Goal: Navigation & Orientation: Find specific page/section

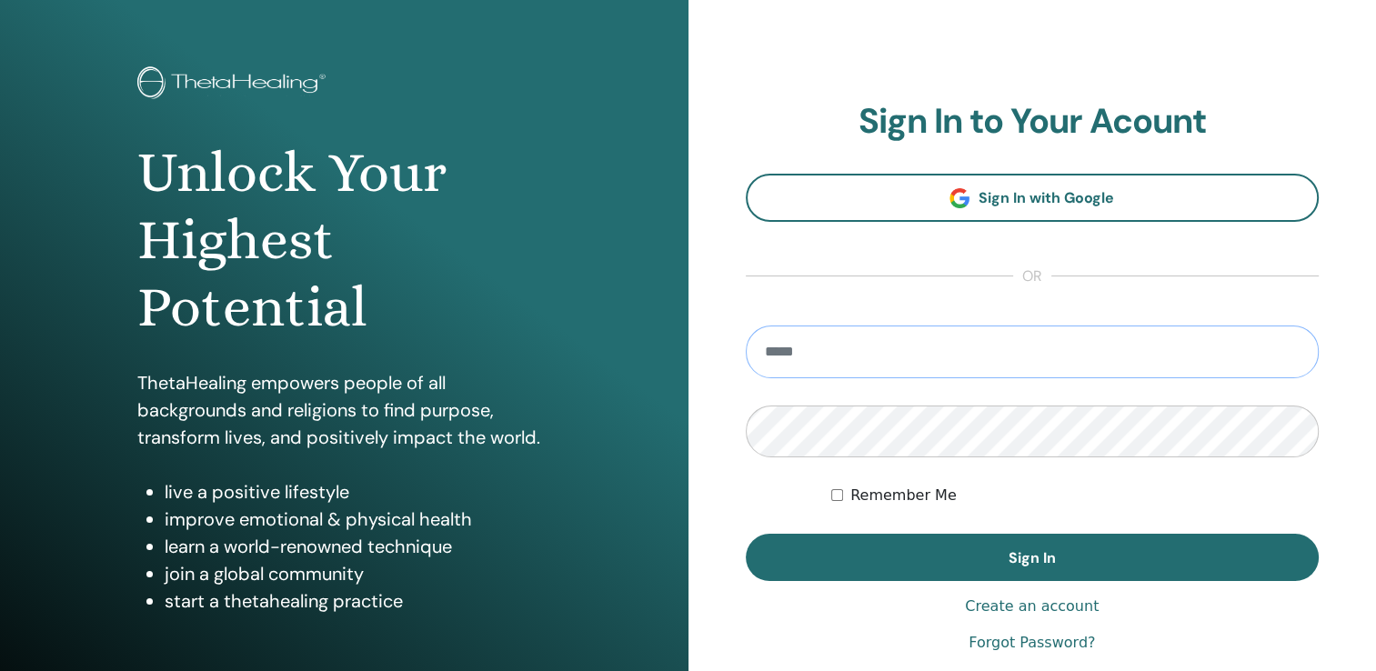
scroll to position [91, 0]
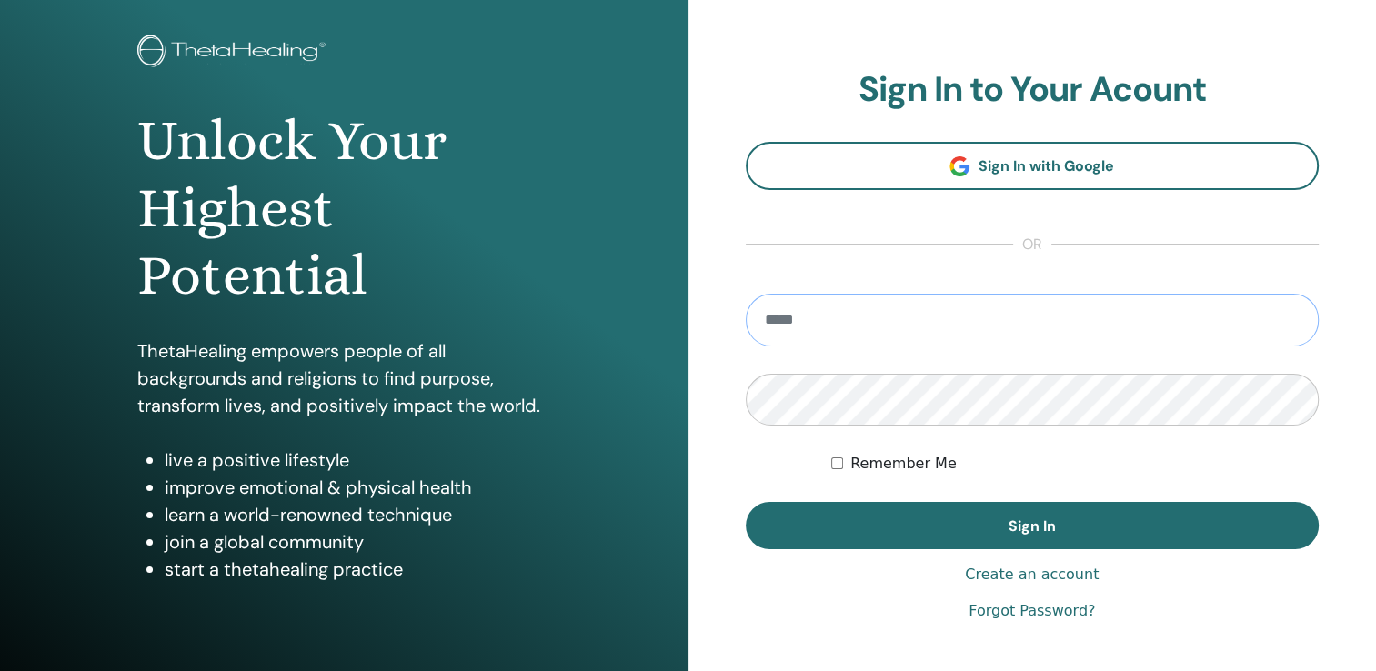
click at [903, 315] on input "email" at bounding box center [1033, 320] width 574 height 53
type input "**********"
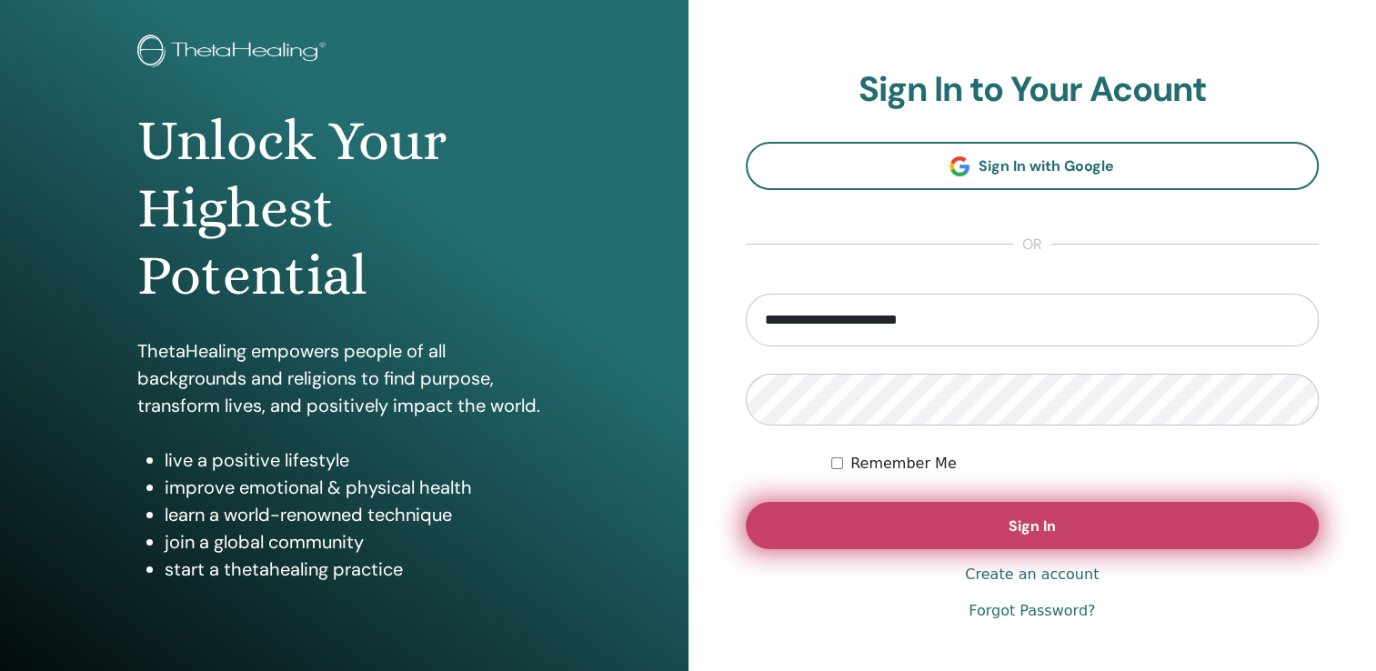
click at [1058, 536] on button "Sign In" at bounding box center [1033, 525] width 574 height 47
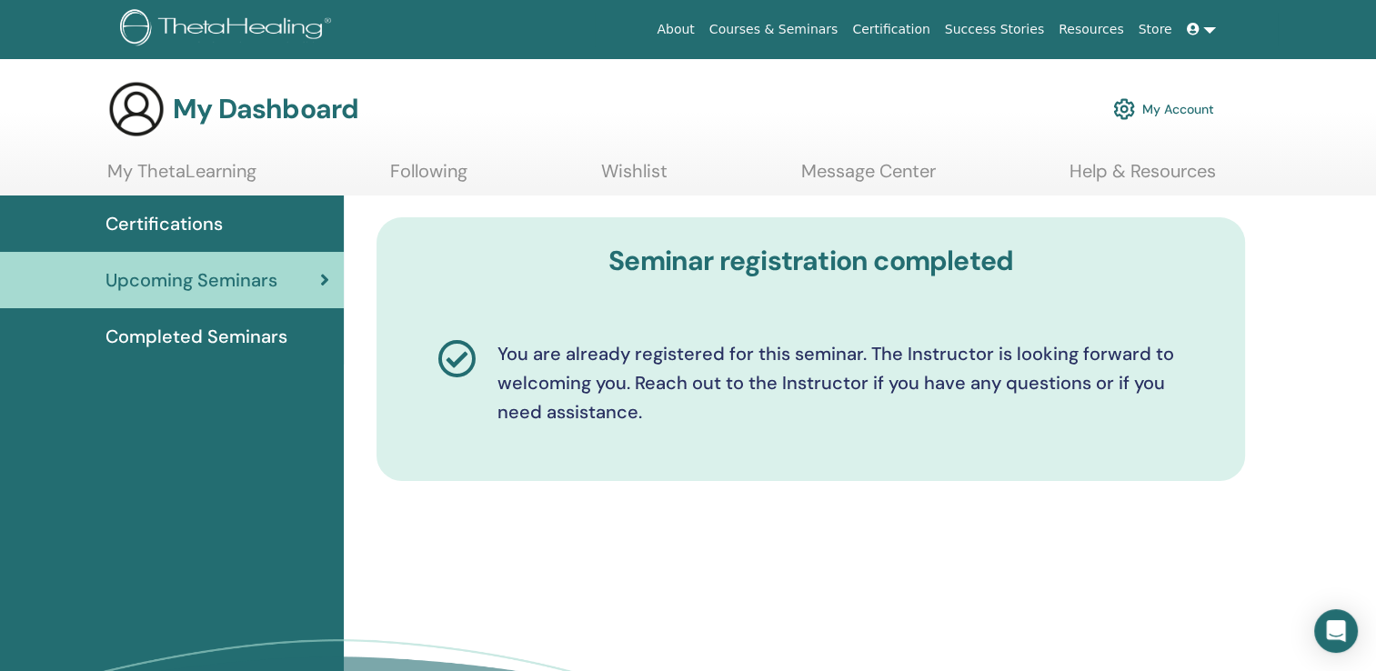
click at [244, 341] on span "Completed Seminars" at bounding box center [196, 336] width 182 height 27
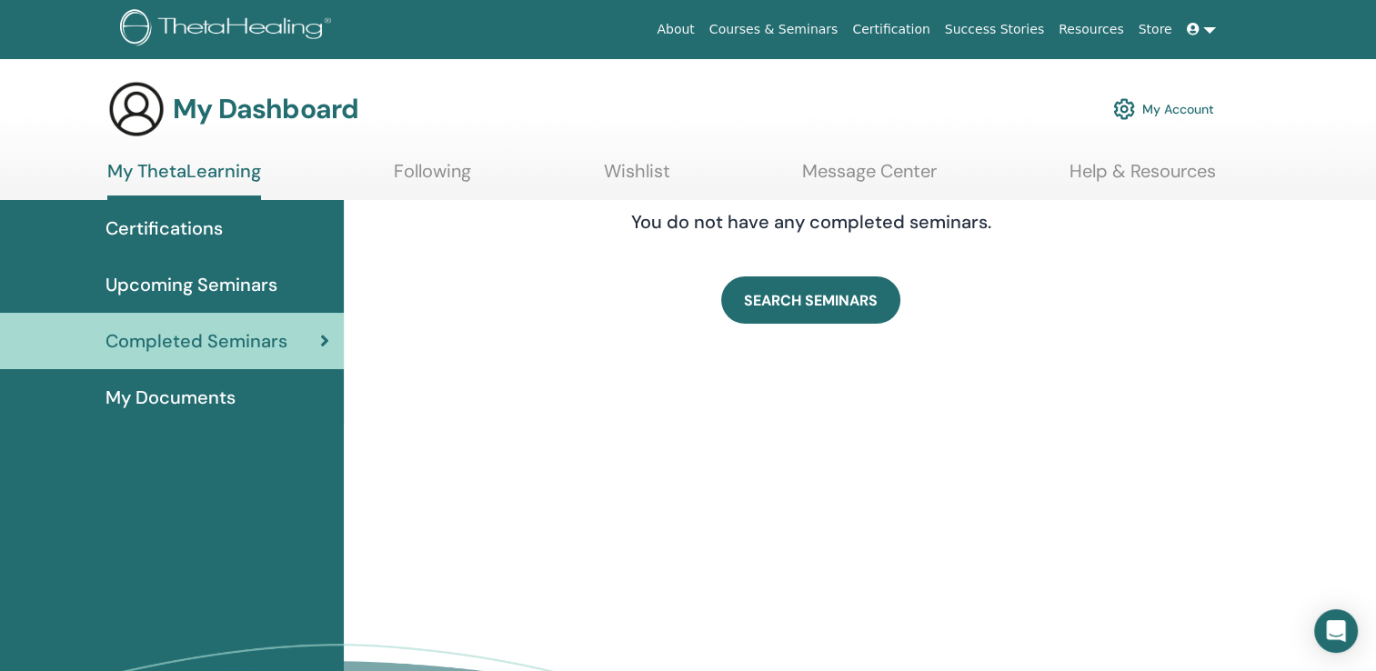
click at [231, 397] on span "My Documents" at bounding box center [170, 397] width 130 height 27
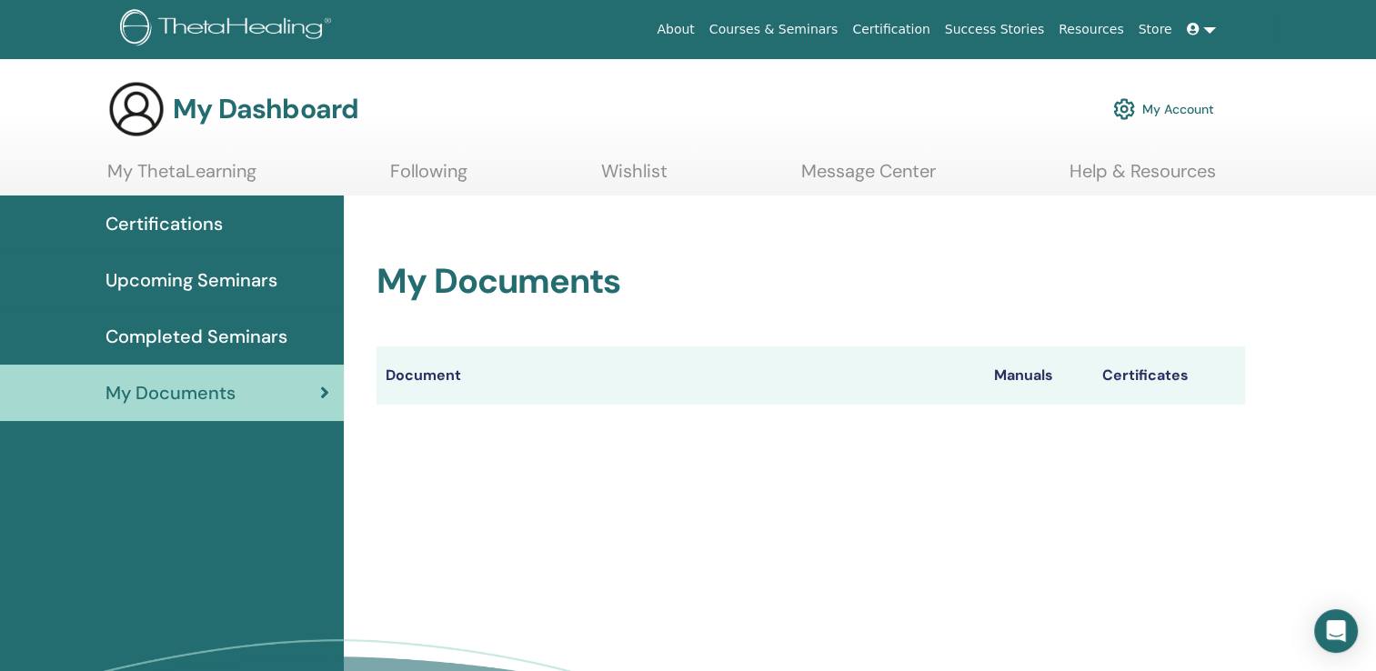
click at [254, 340] on span "Completed Seminars" at bounding box center [196, 336] width 182 height 27
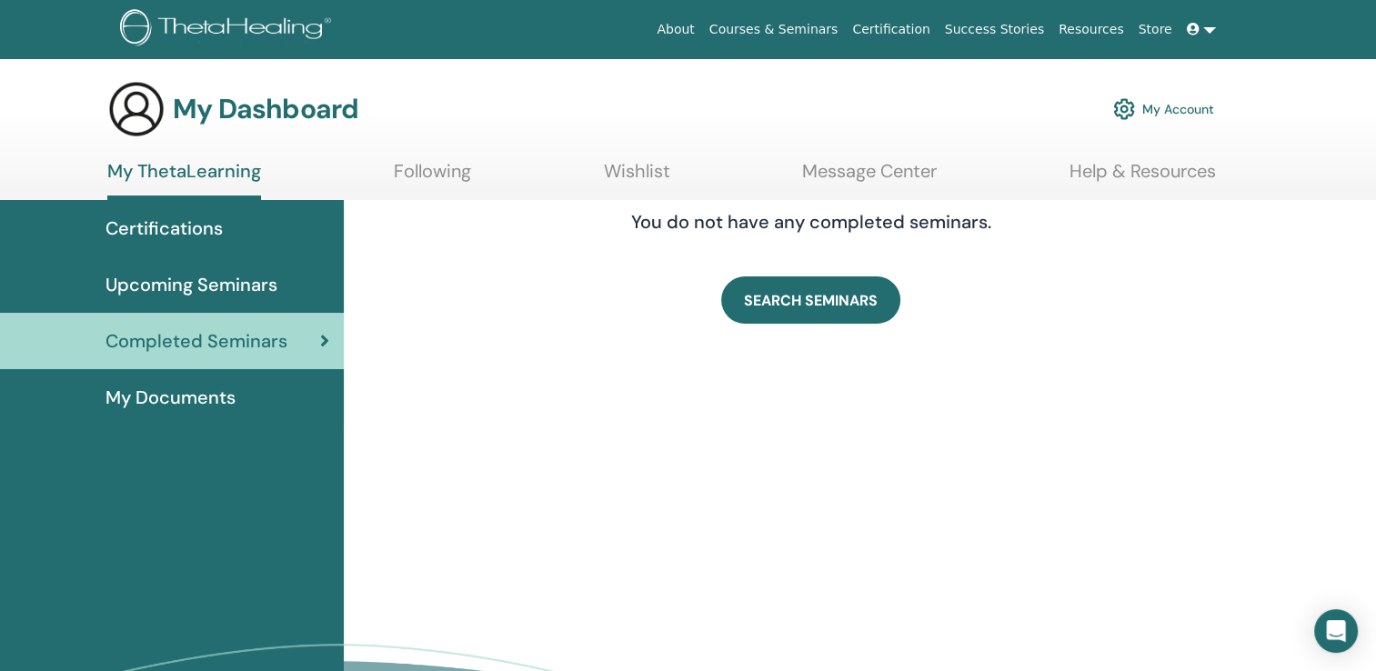
click at [237, 282] on span "Upcoming Seminars" at bounding box center [191, 284] width 172 height 27
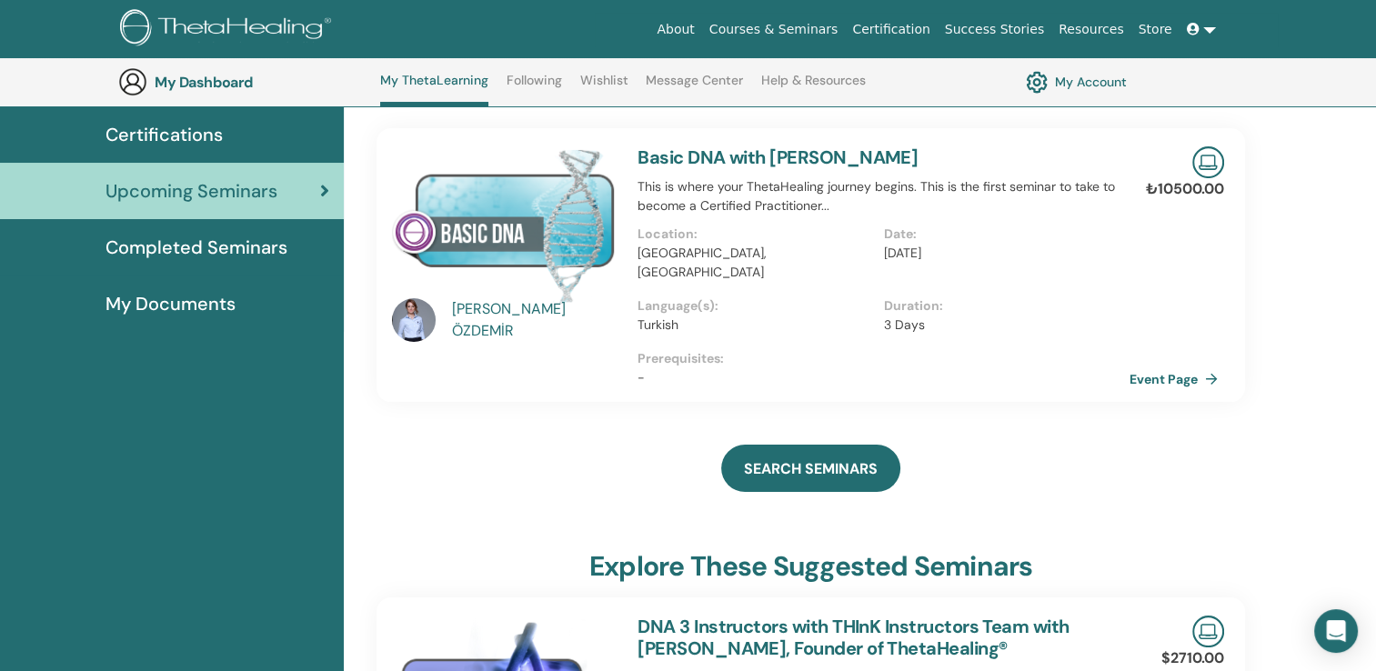
scroll to position [138, 0]
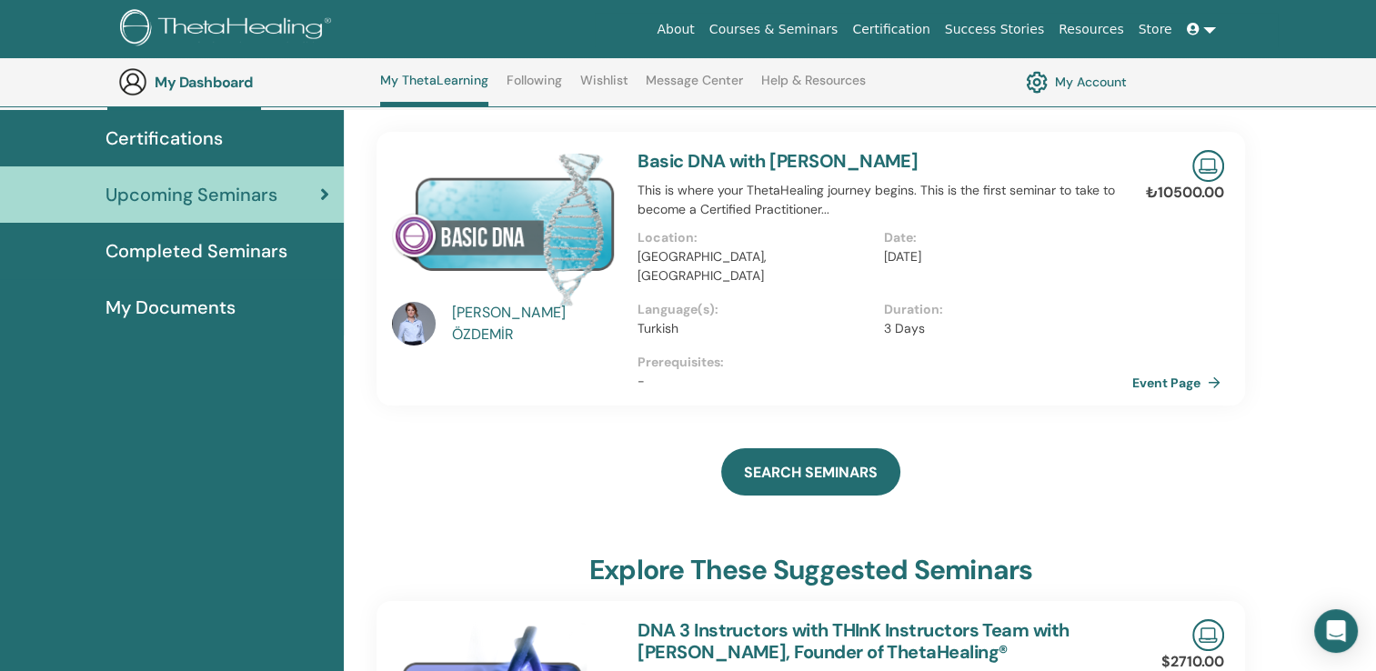
click at [1174, 369] on link "Event Page" at bounding box center [1179, 382] width 95 height 27
